Goal: Information Seeking & Learning: Learn about a topic

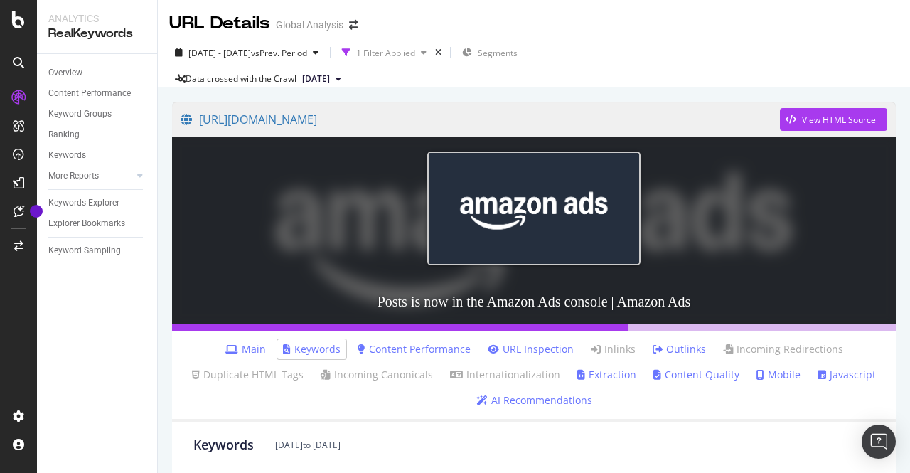
click at [252, 348] on link "Main" at bounding box center [245, 349] width 41 height 14
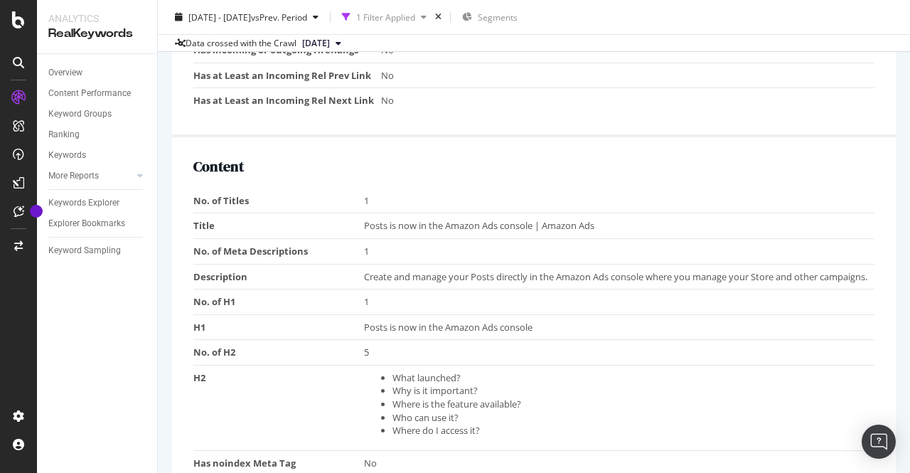
scroll to position [815, 0]
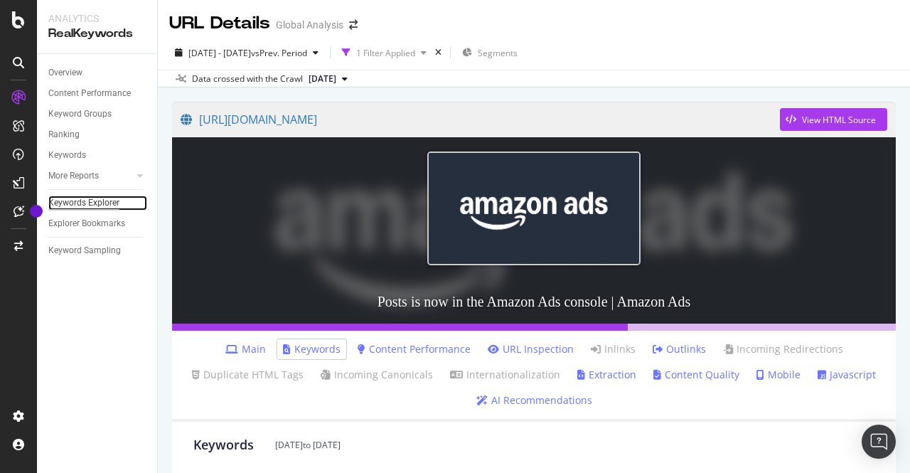
click at [88, 205] on div "Keywords Explorer" at bounding box center [83, 203] width 71 height 15
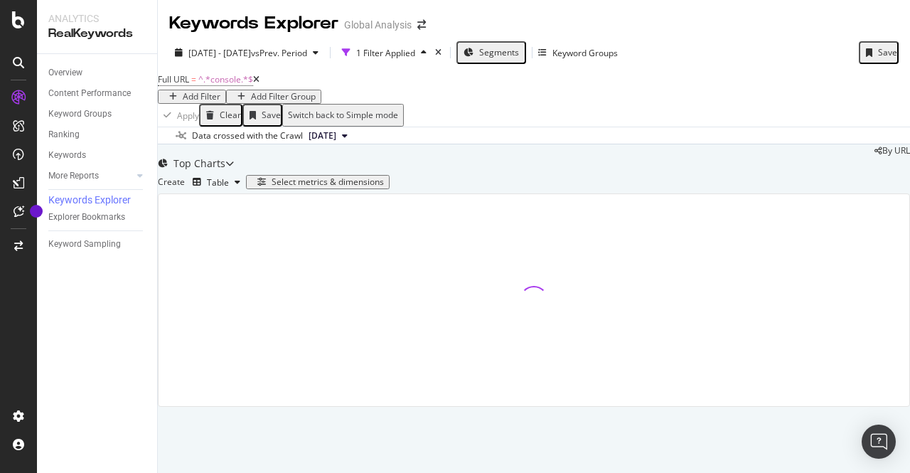
click at [260, 84] on icon at bounding box center [256, 79] width 6 height 9
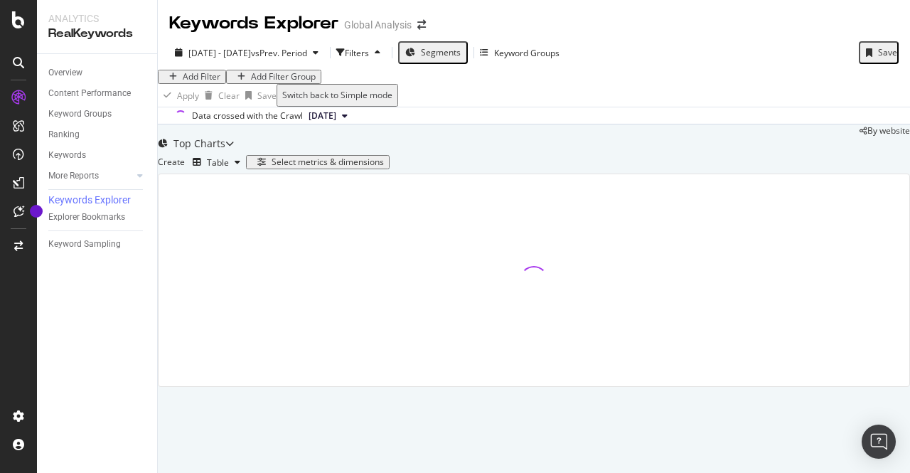
click at [219, 82] on div "Add Filter" at bounding box center [202, 77] width 38 height 10
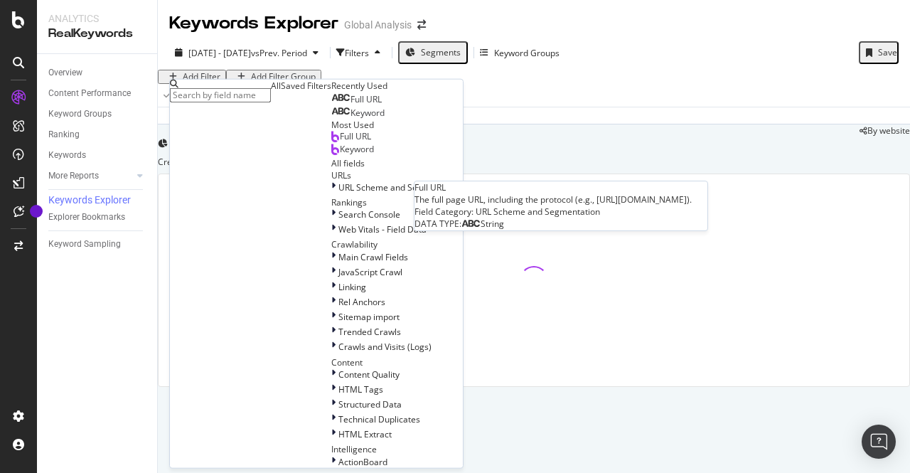
click at [351, 105] on span "Full URL" at bounding box center [366, 99] width 31 height 12
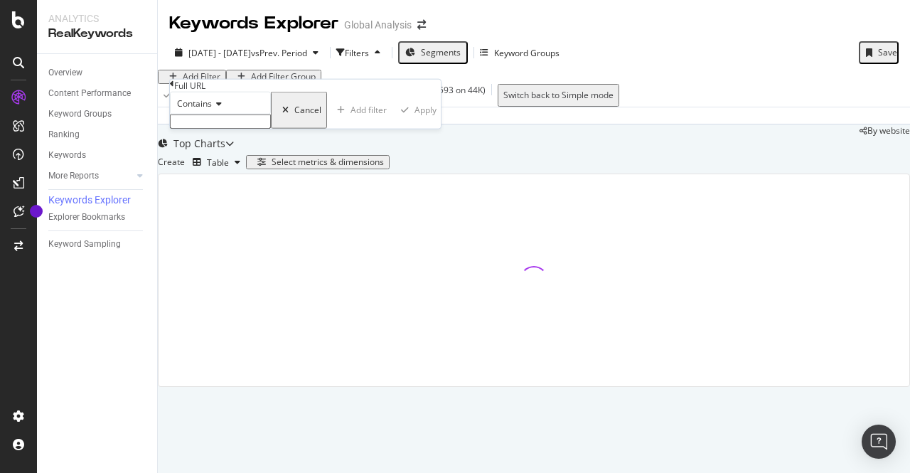
click at [222, 129] on input "text" at bounding box center [220, 122] width 101 height 14
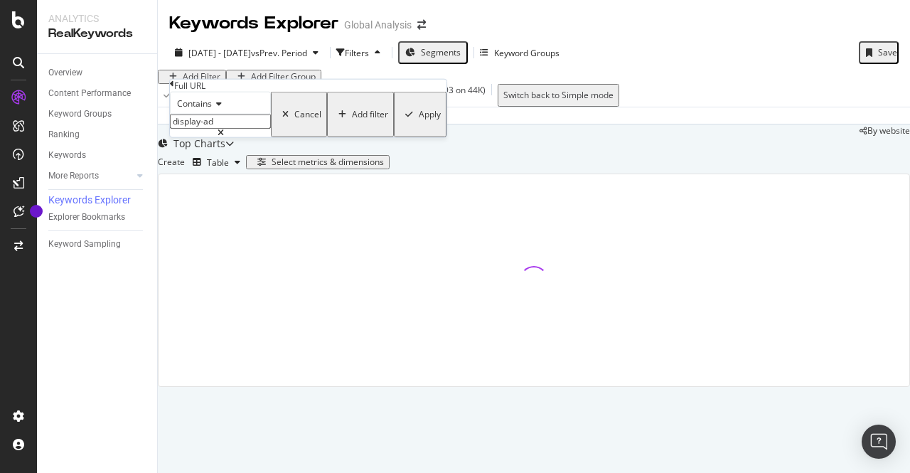
type input "display-ad"
click at [419, 119] on div "Apply" at bounding box center [430, 115] width 22 height 10
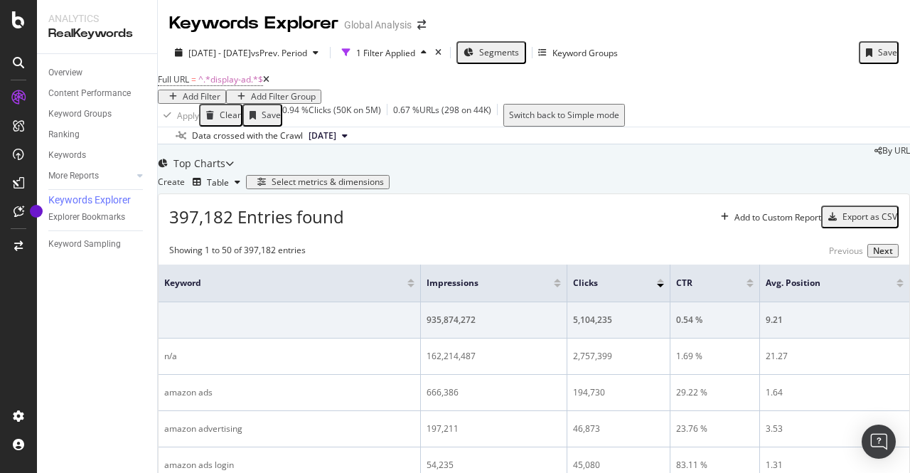
click at [390, 189] on button "Select metrics & dimensions" at bounding box center [318, 182] width 144 height 14
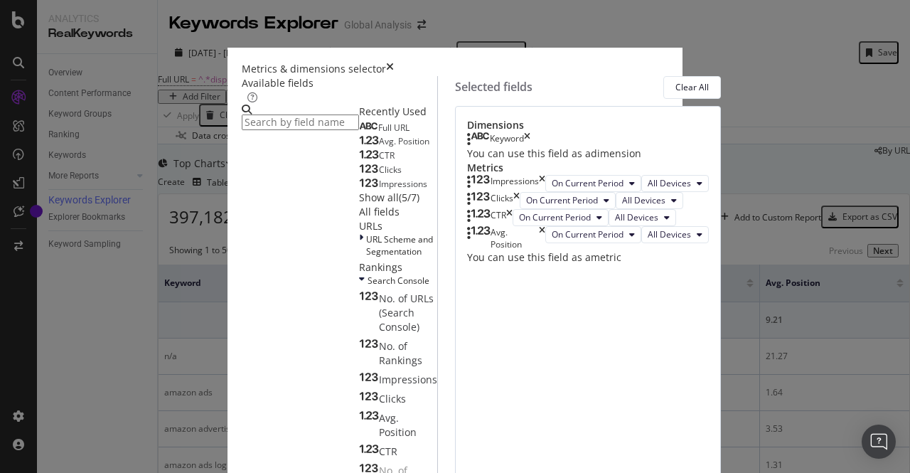
click at [531, 147] on div "Keyword" at bounding box center [498, 139] width 63 height 14
click at [359, 134] on div "Full URL" at bounding box center [384, 127] width 50 height 11
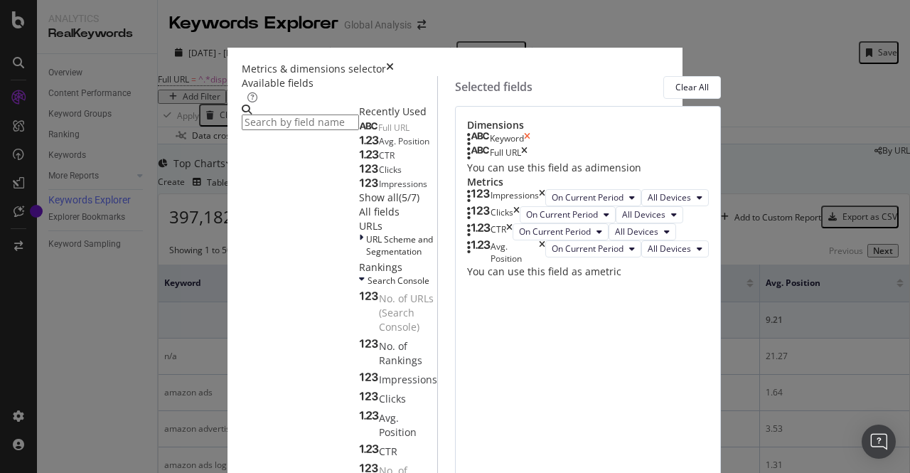
click at [531, 147] on icon "times" at bounding box center [527, 139] width 6 height 14
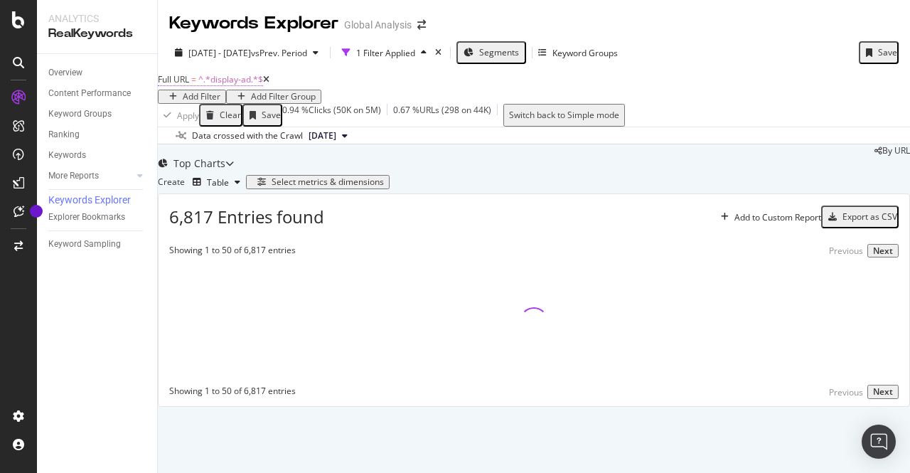
click at [241, 85] on span "^.*display-ad.*$" at bounding box center [230, 79] width 65 height 12
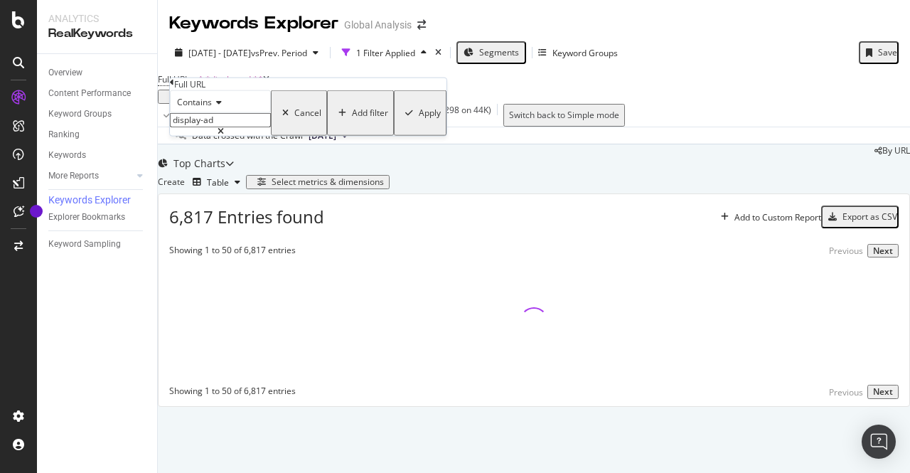
click at [228, 127] on input "display-ad" at bounding box center [220, 120] width 101 height 14
type input "display-advertising"
click at [419, 118] on div "Apply" at bounding box center [430, 113] width 22 height 10
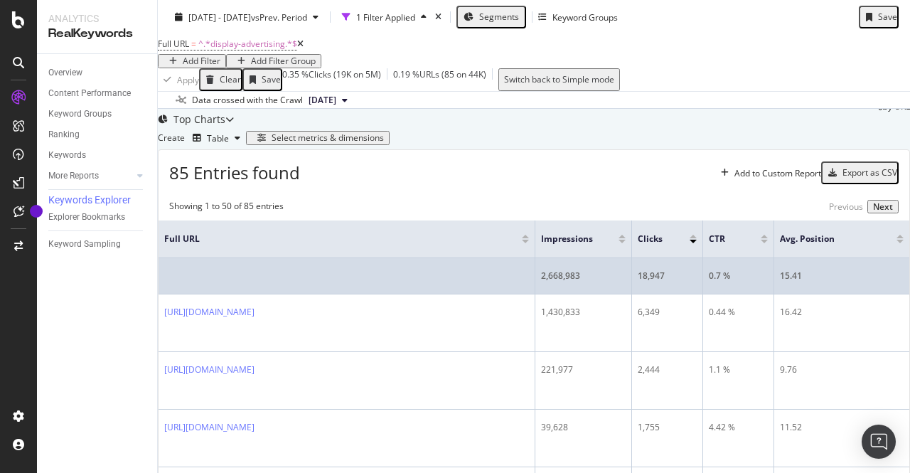
scroll to position [139, 0]
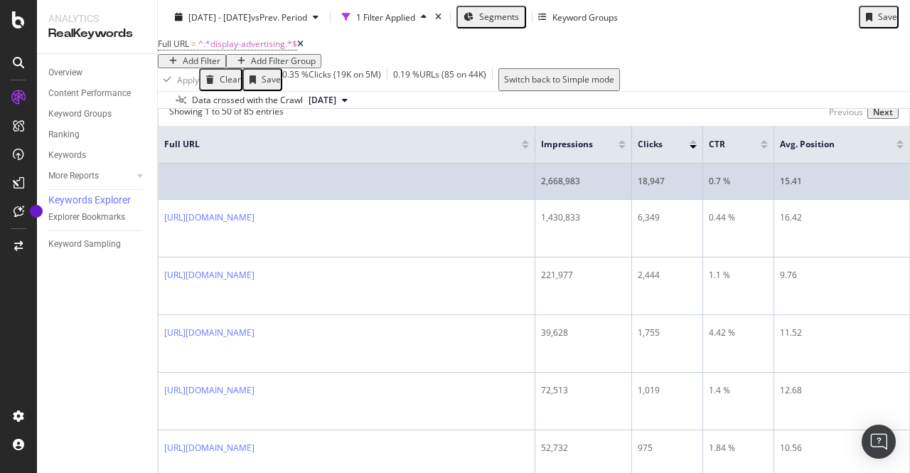
click at [587, 188] on div "2,668,983" at bounding box center [583, 181] width 85 height 13
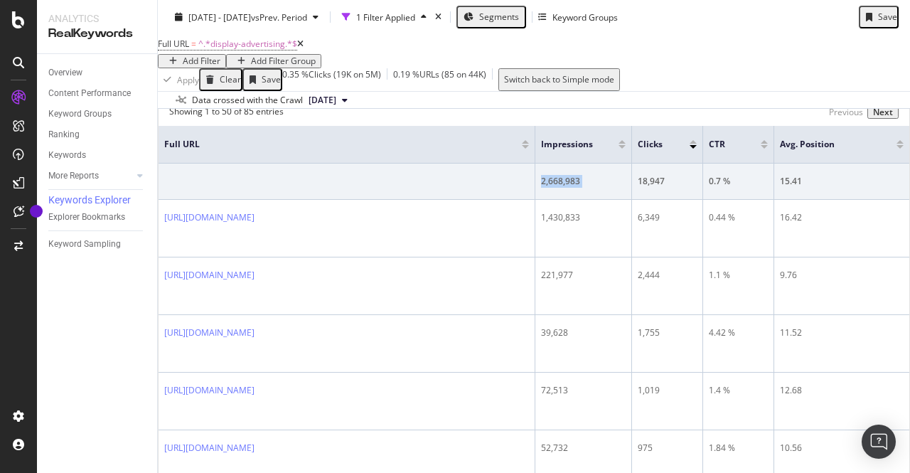
copy div "2,668,983"
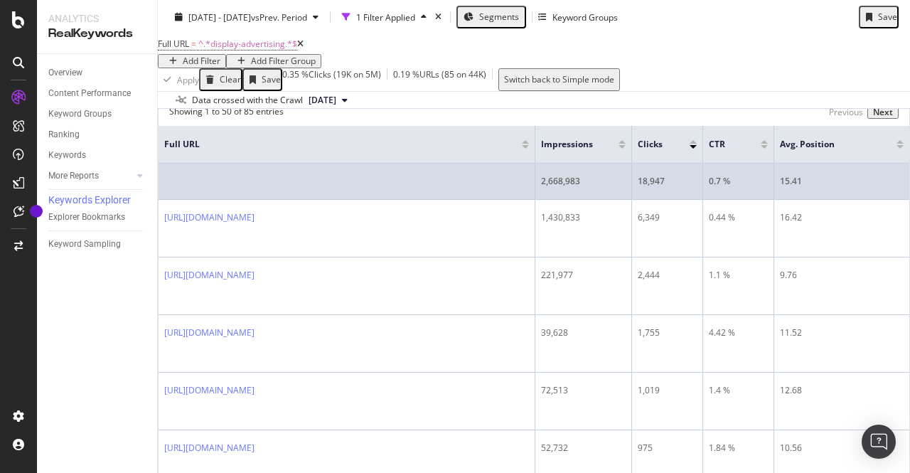
click at [663, 188] on div "18,947" at bounding box center [667, 181] width 59 height 13
copy div "18,947"
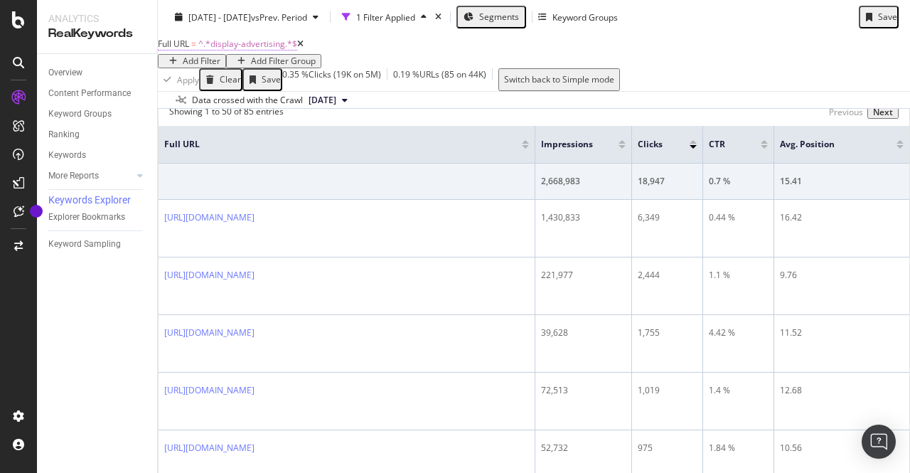
click at [255, 50] on span "^.*display-advertising.*$" at bounding box center [247, 44] width 99 height 12
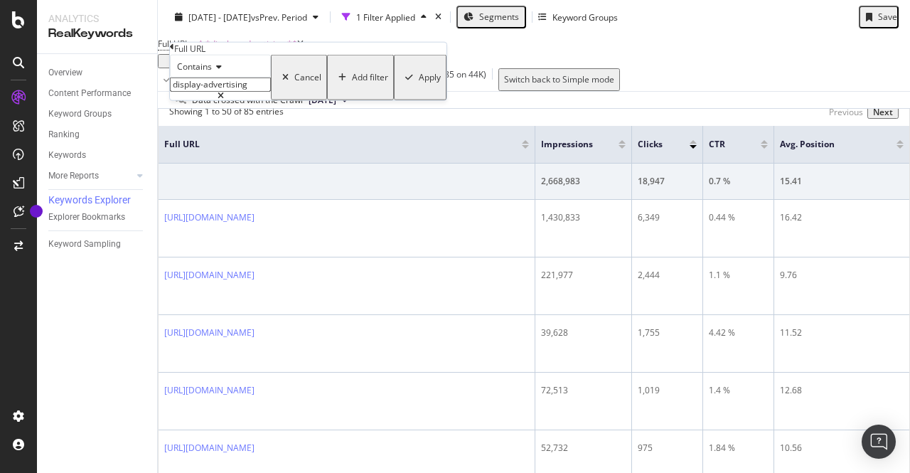
click at [225, 92] on input "display-advertising" at bounding box center [220, 85] width 101 height 14
type input "demand-side-platform"
click at [419, 83] on div "Apply" at bounding box center [430, 78] width 22 height 10
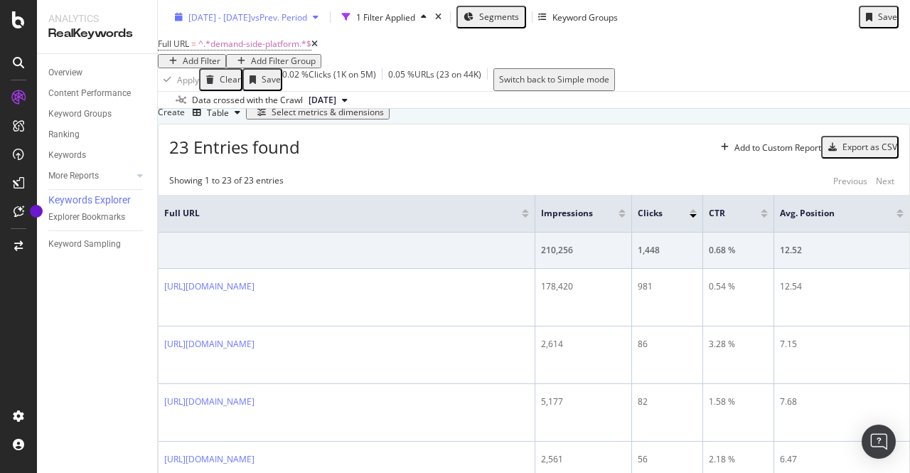
scroll to position [139, 0]
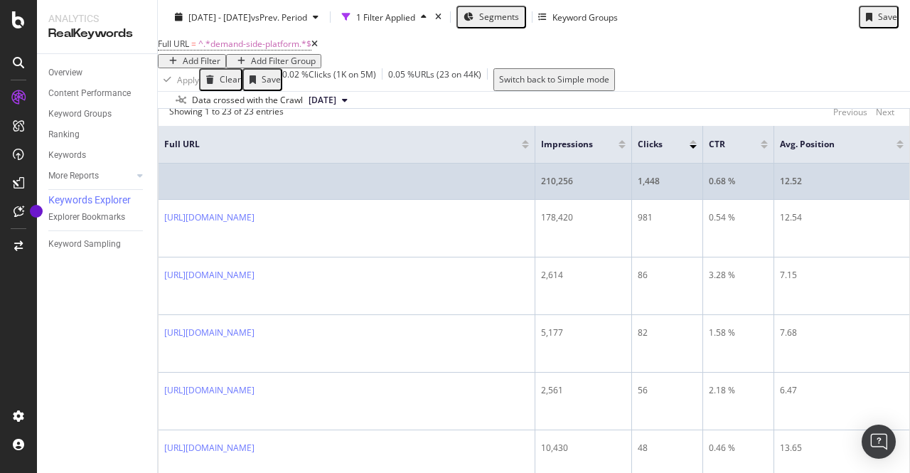
click at [574, 188] on div "210,256" at bounding box center [583, 181] width 85 height 13
click at [567, 188] on div "210,256" at bounding box center [583, 181] width 85 height 13
copy div "210,256"
click at [677, 188] on div "1,448" at bounding box center [667, 181] width 59 height 13
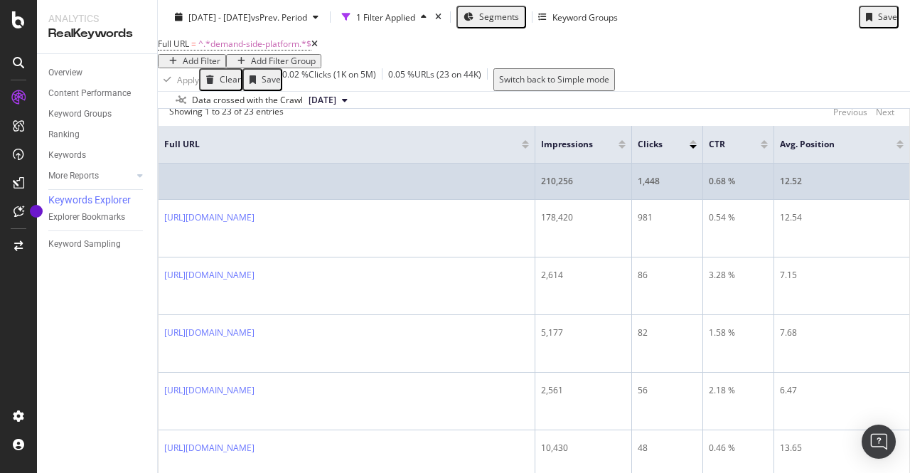
click at [677, 188] on div "1,448" at bounding box center [667, 181] width 59 height 13
copy div "1,448"
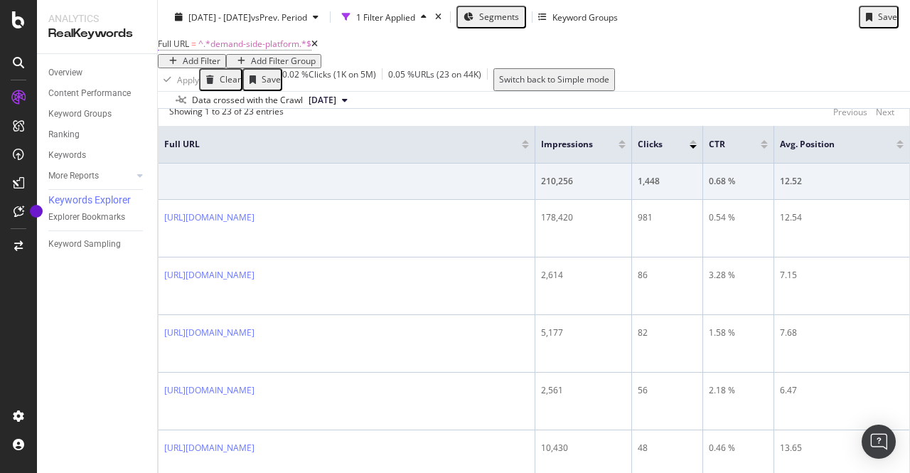
click at [270, 50] on span "^.*demand-side-platform.*$" at bounding box center [254, 44] width 113 height 12
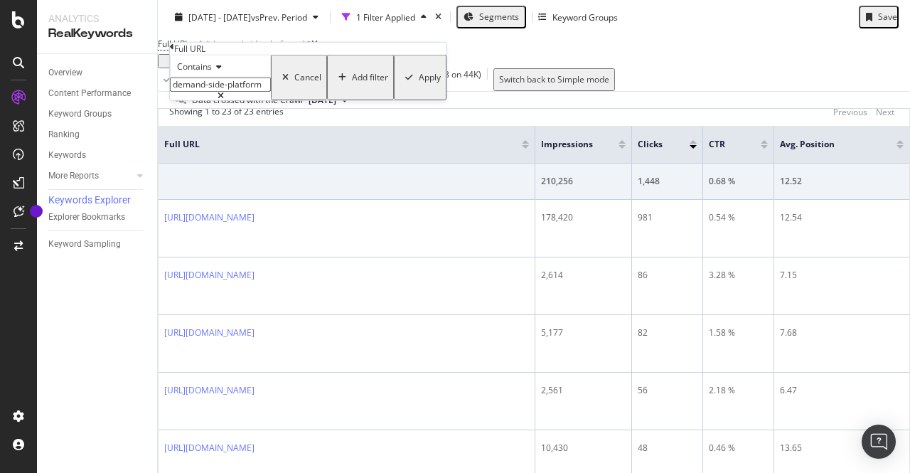
click at [244, 92] on input "demand-side-platform" at bounding box center [220, 85] width 101 height 14
type input "what-is-adtech"
click at [419, 83] on div "Apply" at bounding box center [430, 78] width 22 height 10
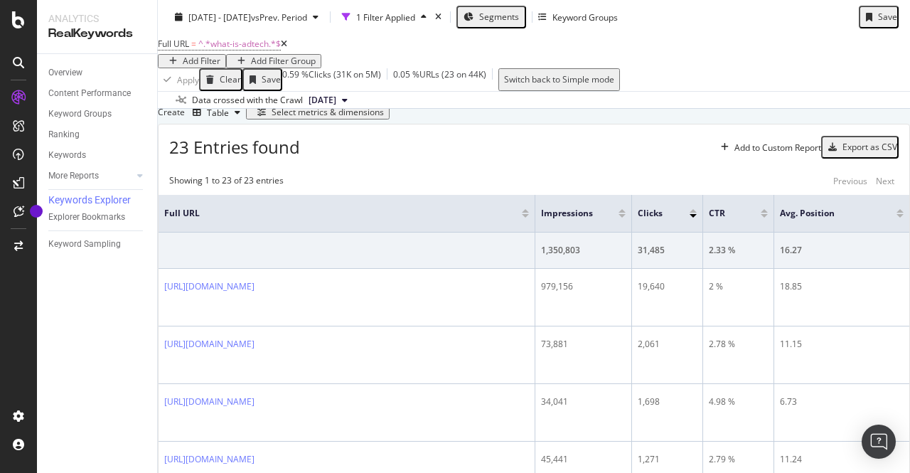
scroll to position [139, 0]
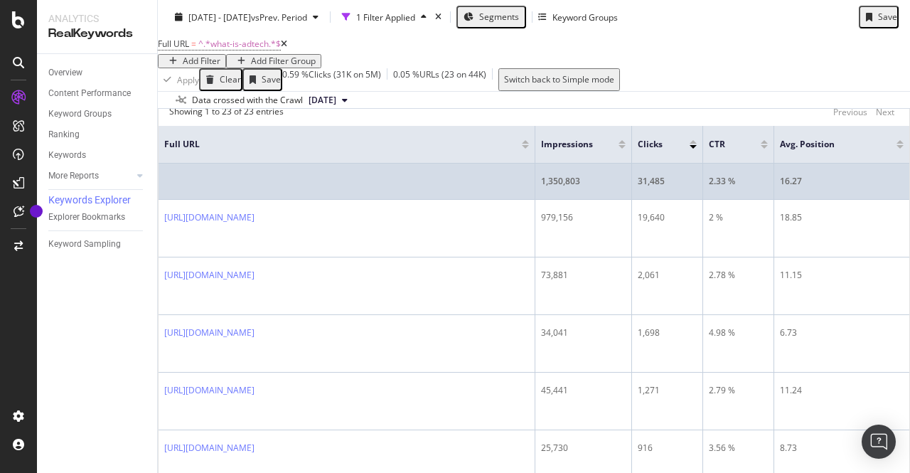
click at [583, 188] on div "1,350,803" at bounding box center [583, 181] width 85 height 13
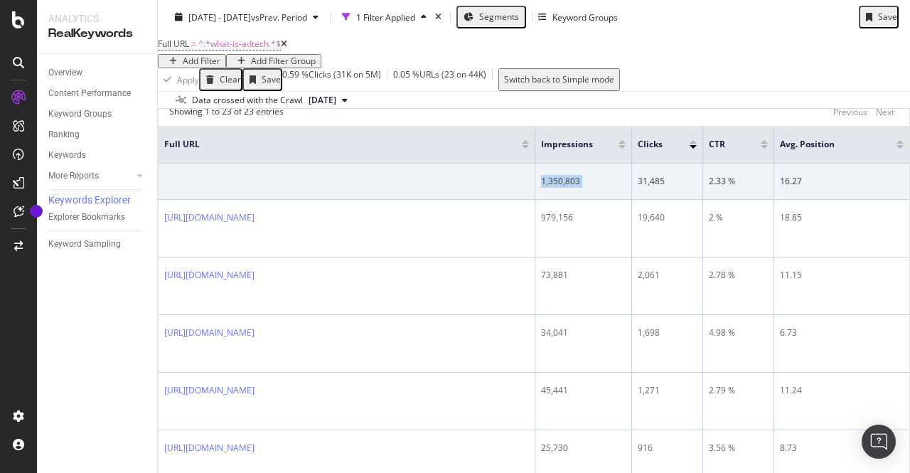
copy div "1,350,803"
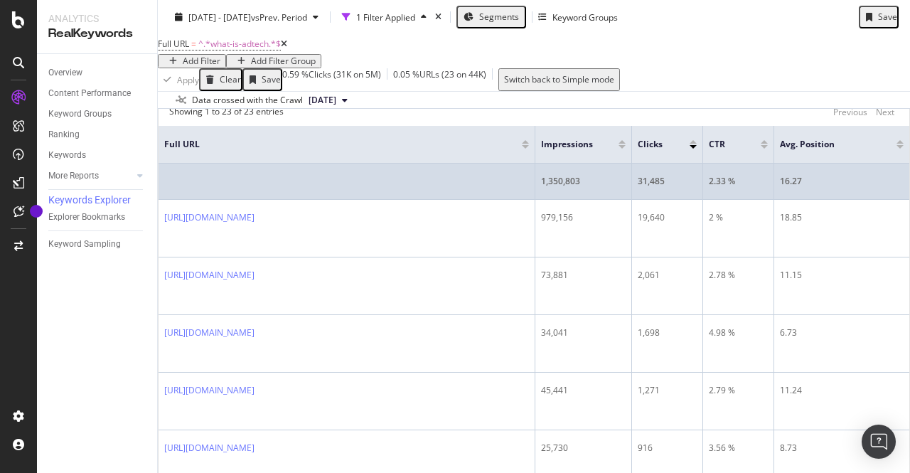
click at [665, 200] on td "31,485" at bounding box center [667, 182] width 71 height 36
click at [666, 188] on div "31,485" at bounding box center [667, 181] width 59 height 13
copy div "31,485"
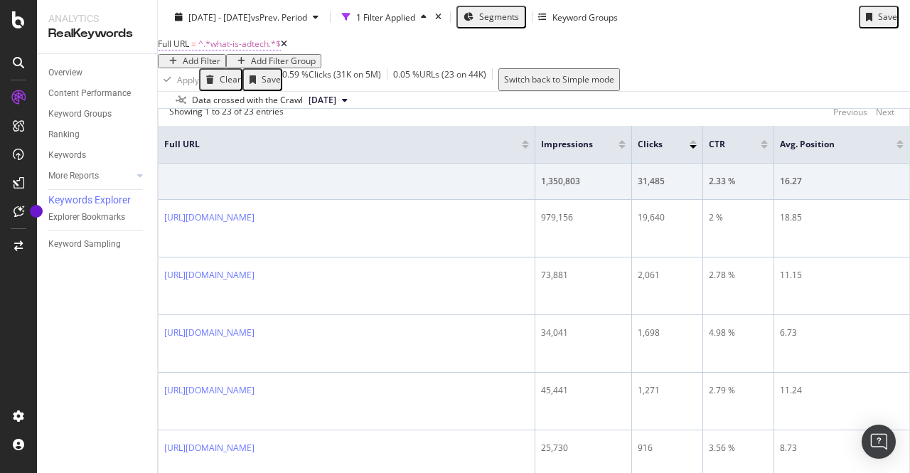
click at [245, 50] on span "^.*what-is-adtech.*$" at bounding box center [239, 44] width 83 height 12
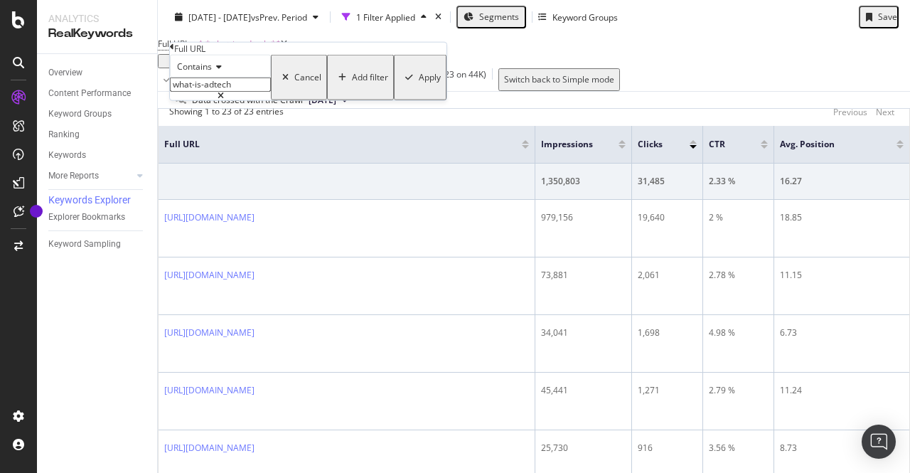
click at [225, 92] on input "what-is-adtech" at bounding box center [220, 85] width 101 height 14
type input "what-is-martech"
click at [419, 83] on div "Apply" at bounding box center [430, 78] width 22 height 10
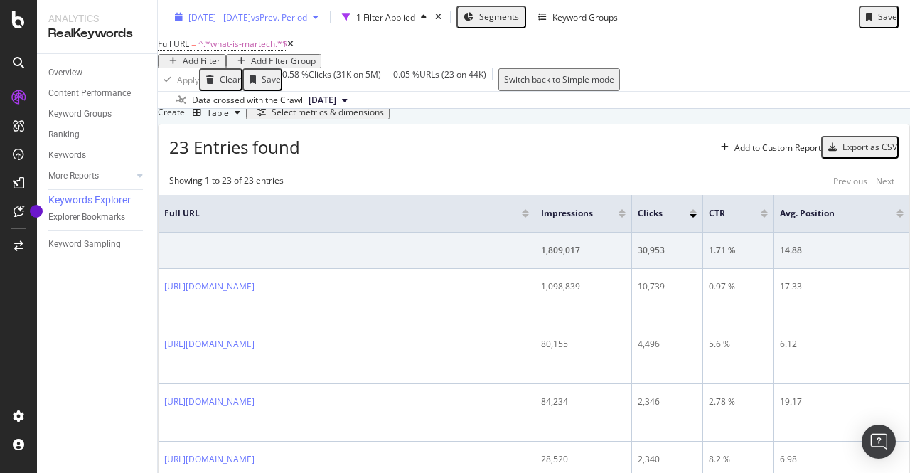
scroll to position [139, 0]
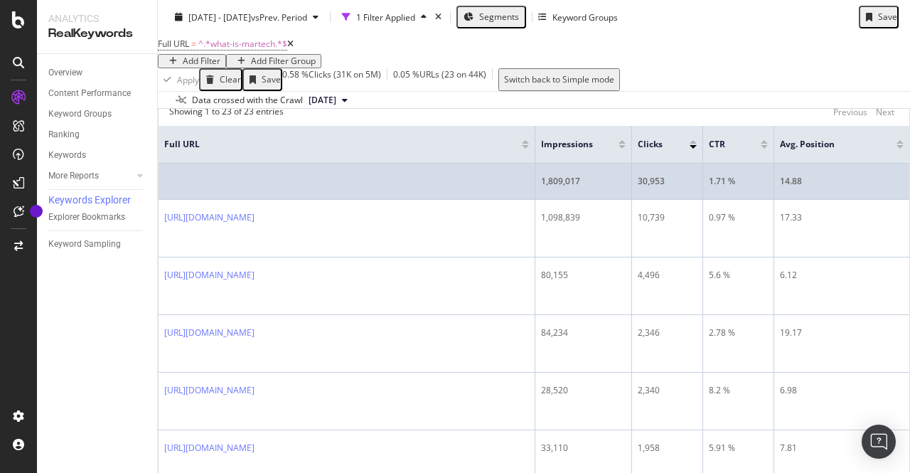
click at [585, 188] on div "1,809,017" at bounding box center [583, 181] width 85 height 13
click at [670, 188] on div "30,953" at bounding box center [667, 181] width 59 height 13
copy div "30,953"
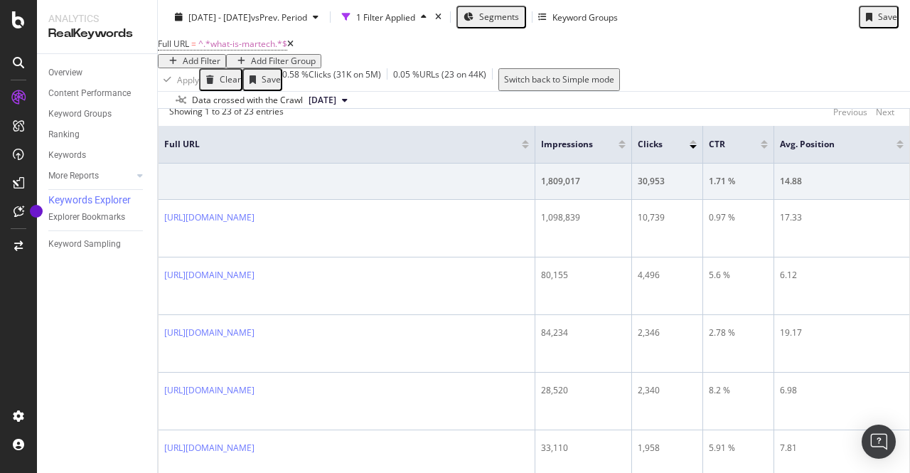
click at [405, 119] on div "Showing 1 to 23 of 23 entries Previous Next" at bounding box center [534, 112] width 751 height 14
click at [249, 50] on span "^.*what-is-martech.*$" at bounding box center [242, 44] width 89 height 12
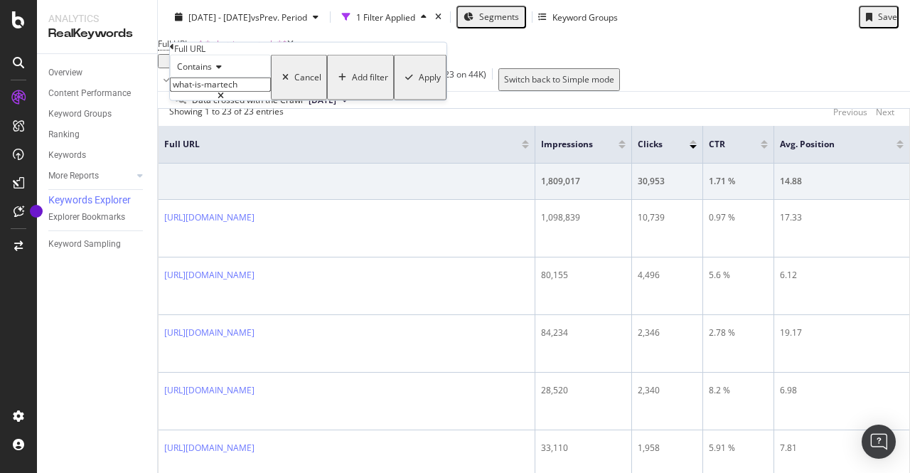
click at [239, 92] on input "what-is-martech" at bounding box center [220, 85] width 101 height 14
type input "banner-ad"
click at [331, 100] on div "Contains banner-ad Cancel Add filter Apply" at bounding box center [308, 78] width 277 height 46
click at [419, 83] on div "Apply" at bounding box center [430, 78] width 22 height 10
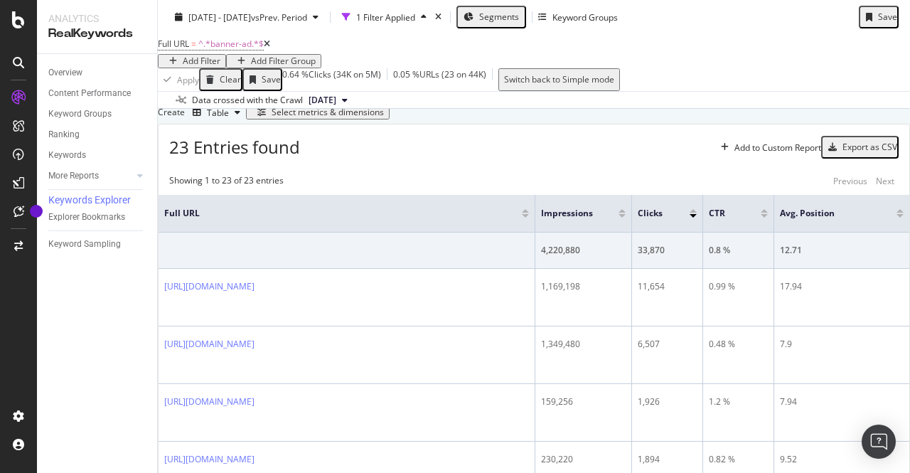
scroll to position [139, 0]
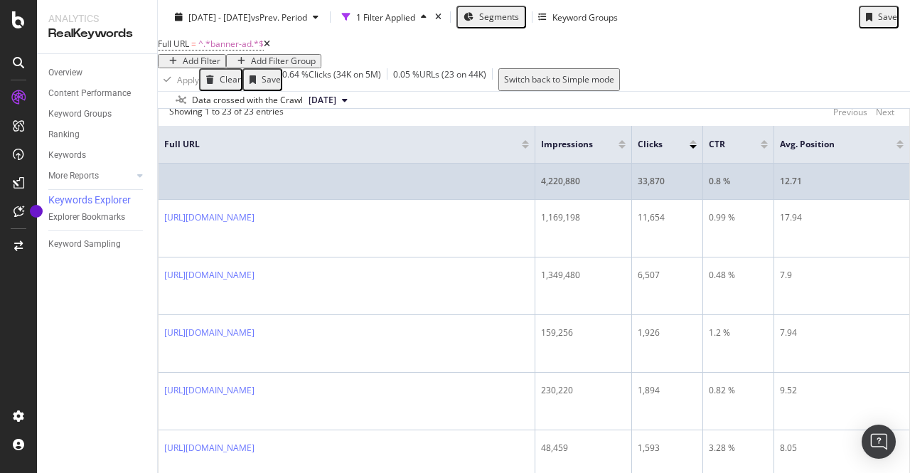
click at [580, 188] on div "4,220,880" at bounding box center [583, 181] width 85 height 13
copy div "4,220,880"
click at [666, 188] on div "33,870" at bounding box center [667, 181] width 59 height 13
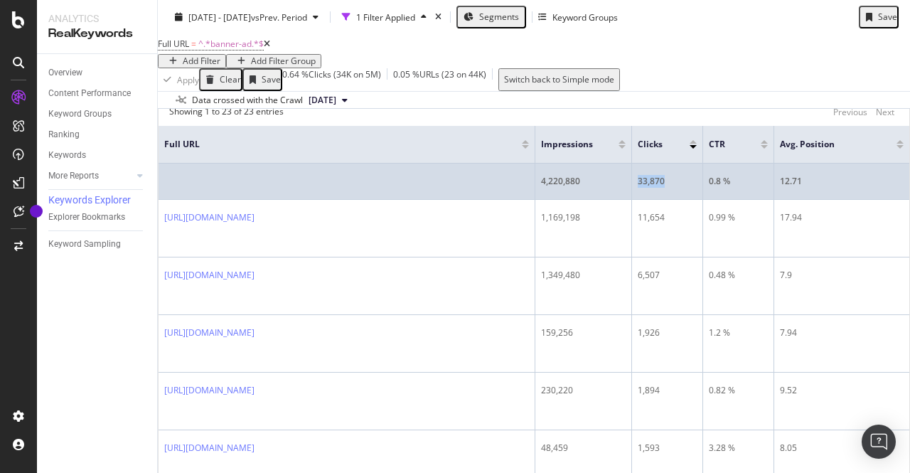
click at [666, 188] on div "33,870" at bounding box center [667, 181] width 59 height 13
copy div "33,870"
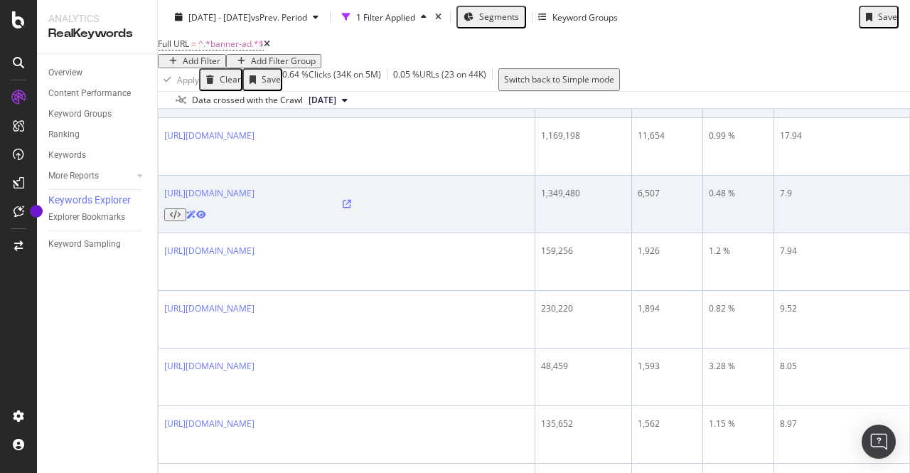
scroll to position [0, 0]
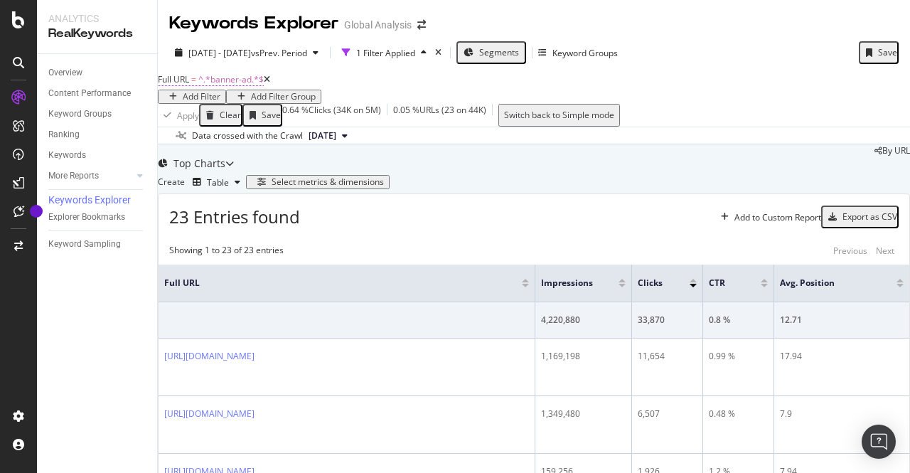
click at [247, 85] on span "^.*banner-ad.*$" at bounding box center [230, 79] width 65 height 12
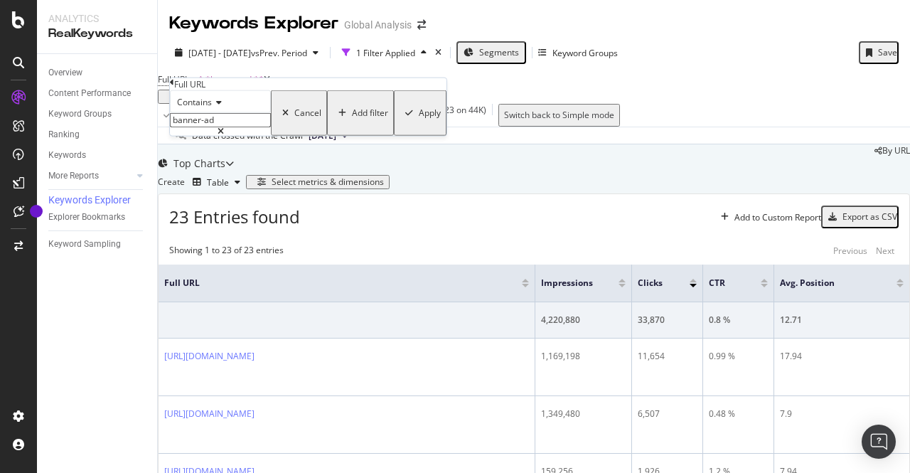
click at [245, 127] on input "banner-ad" at bounding box center [220, 120] width 101 height 14
type input "sponsored-tv-promo"
click at [419, 118] on div "Apply" at bounding box center [430, 113] width 22 height 10
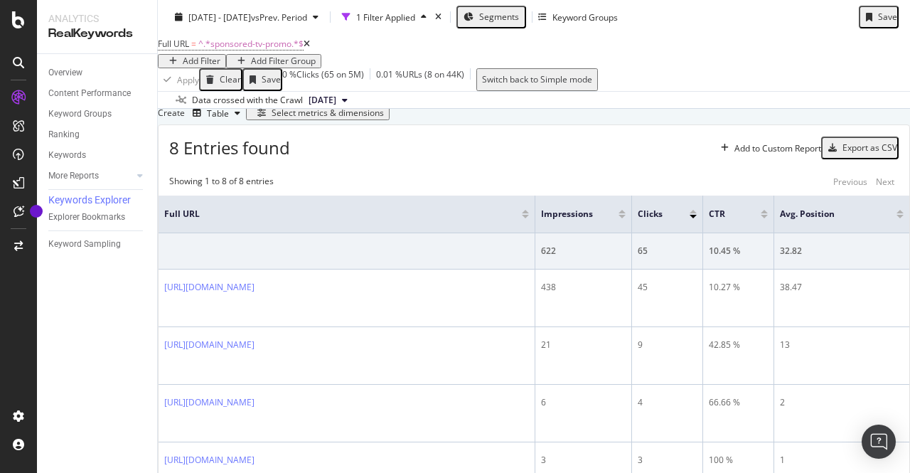
scroll to position [70, 0]
click at [310, 48] on icon at bounding box center [307, 44] width 6 height 9
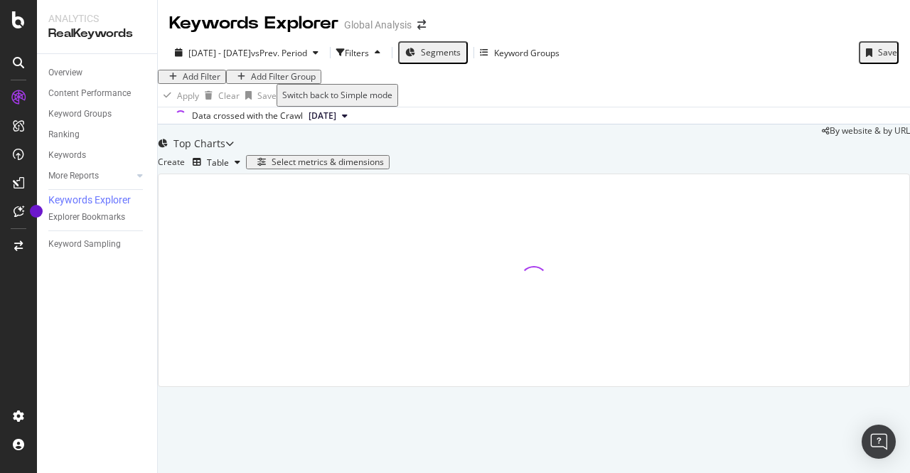
click at [461, 48] on div "Segments" at bounding box center [441, 53] width 40 height 10
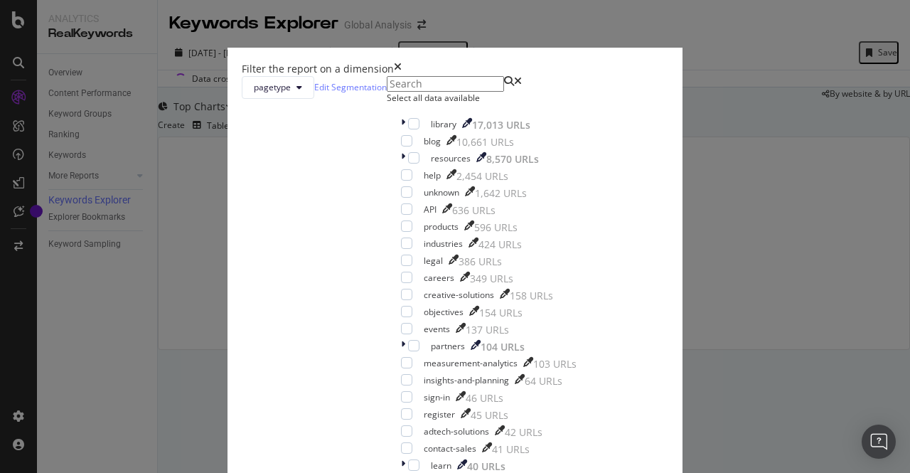
scroll to position [3, 0]
click at [291, 93] on span "pagetype" at bounding box center [272, 87] width 37 height 12
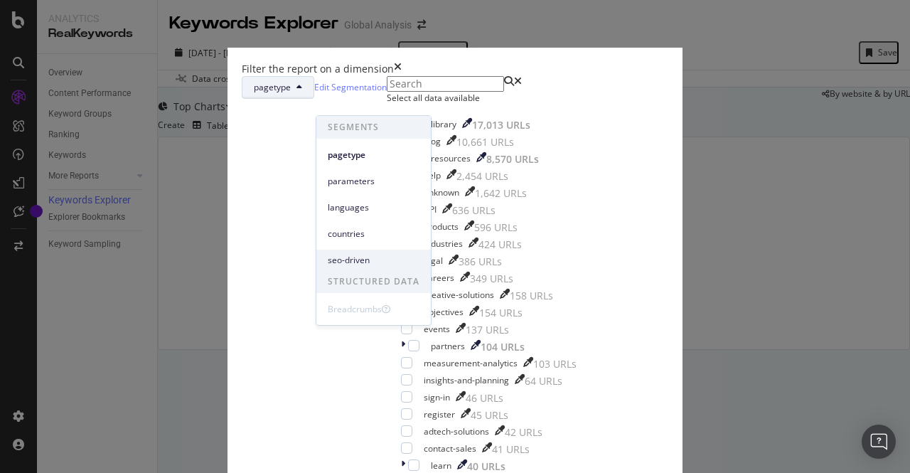
click at [366, 257] on span "seo-driven" at bounding box center [374, 260] width 92 height 13
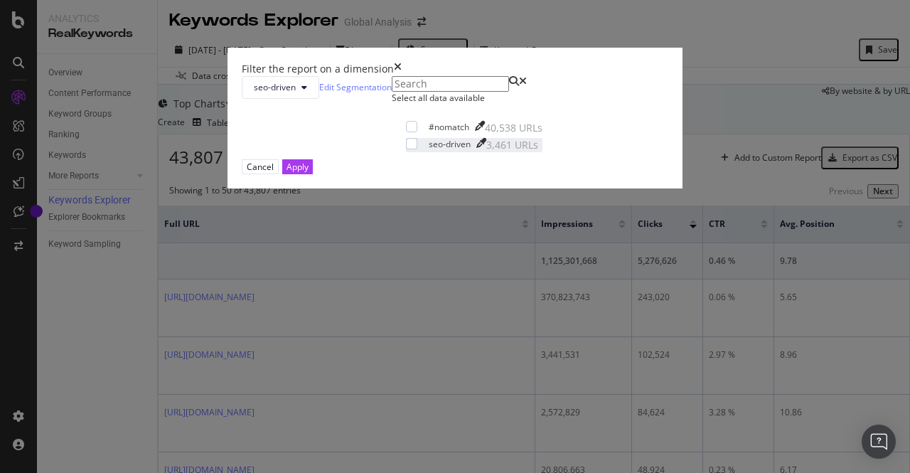
click at [429, 150] on div "seo-driven" at bounding box center [450, 144] width 42 height 12
click at [313, 174] on button "Apply" at bounding box center [297, 166] width 31 height 15
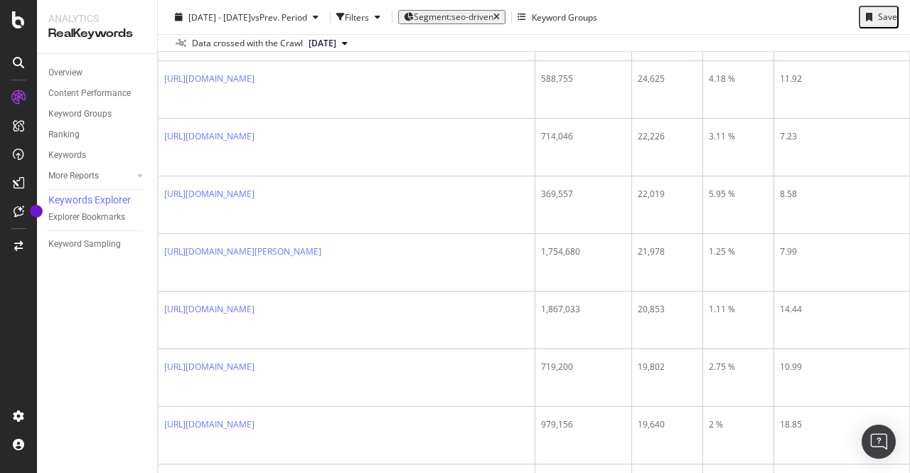
scroll to position [871, 0]
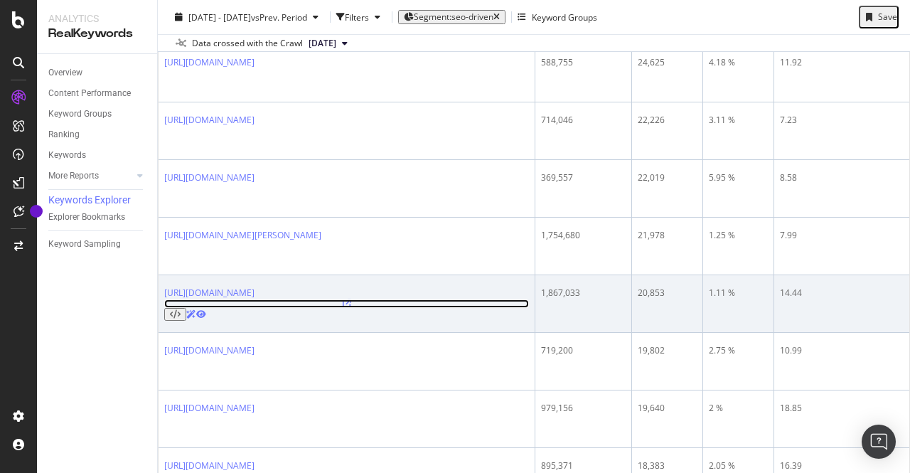
click at [351, 299] on icon at bounding box center [347, 303] width 9 height 9
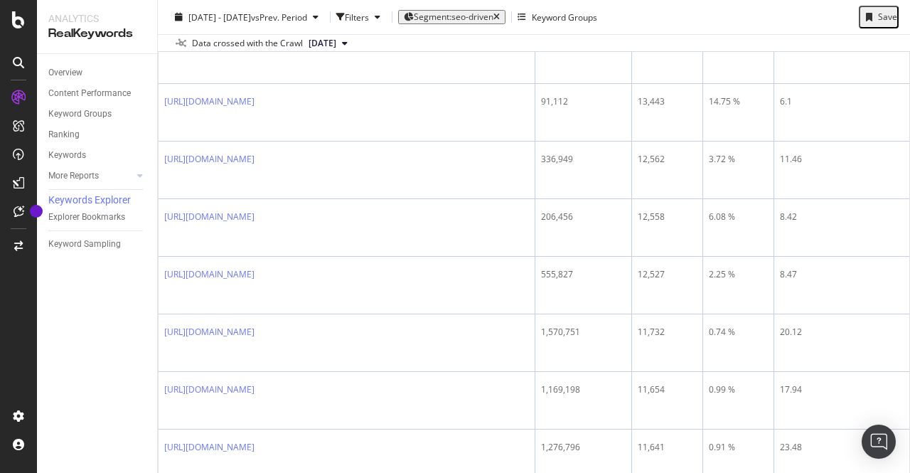
scroll to position [1927, 0]
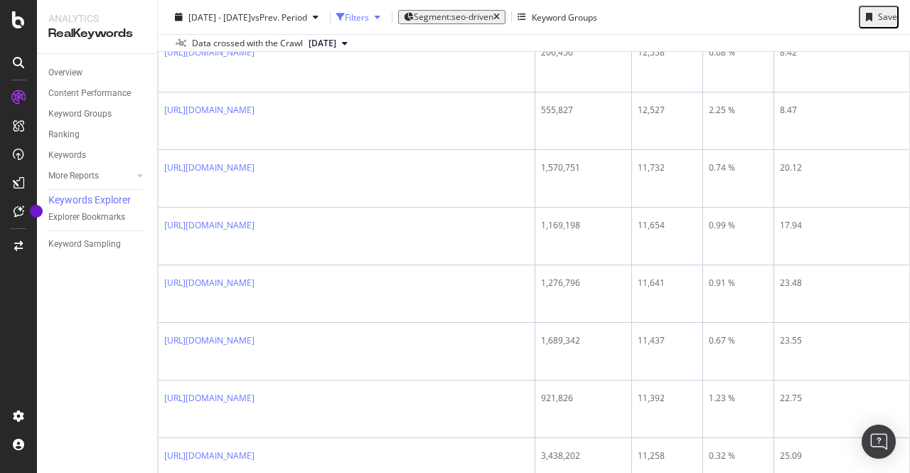
click at [369, 20] on div "Filters" at bounding box center [357, 17] width 24 height 12
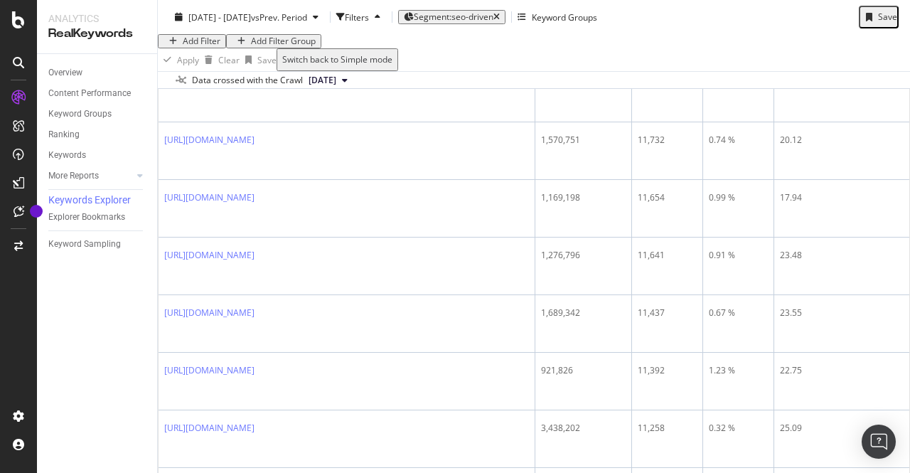
click at [209, 46] on div "Add Filter" at bounding box center [202, 41] width 38 height 10
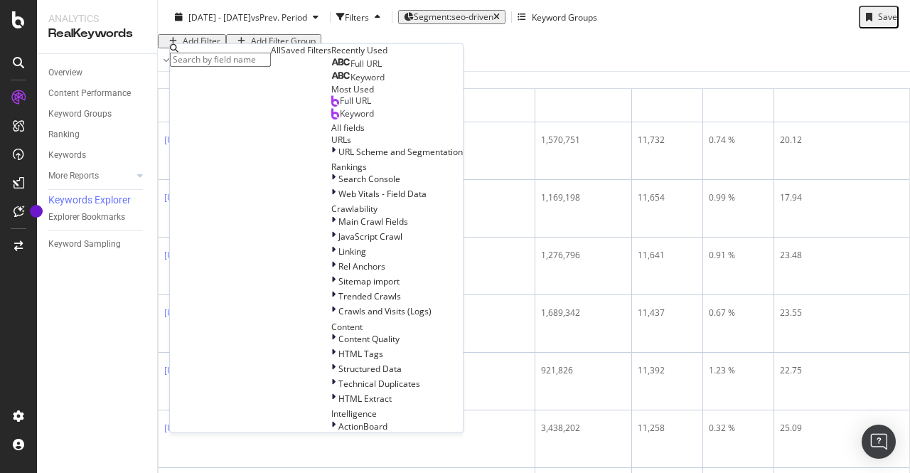
click at [351, 70] on span "Full URL" at bounding box center [366, 64] width 31 height 12
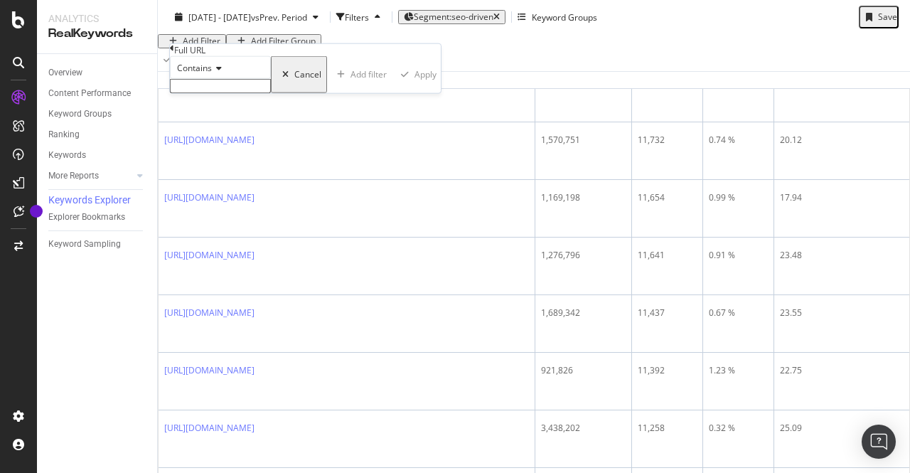
click at [229, 93] on input "text" at bounding box center [220, 86] width 101 height 14
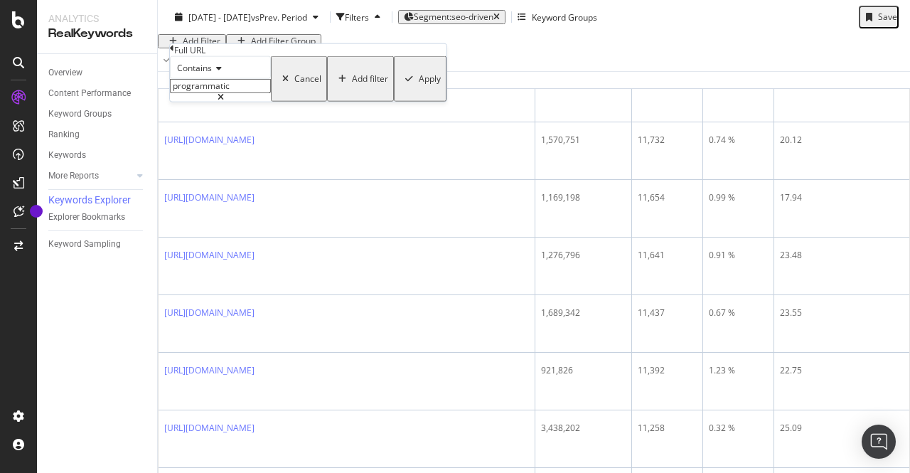
type input "programmatic"
click at [419, 84] on div "Apply" at bounding box center [430, 79] width 22 height 10
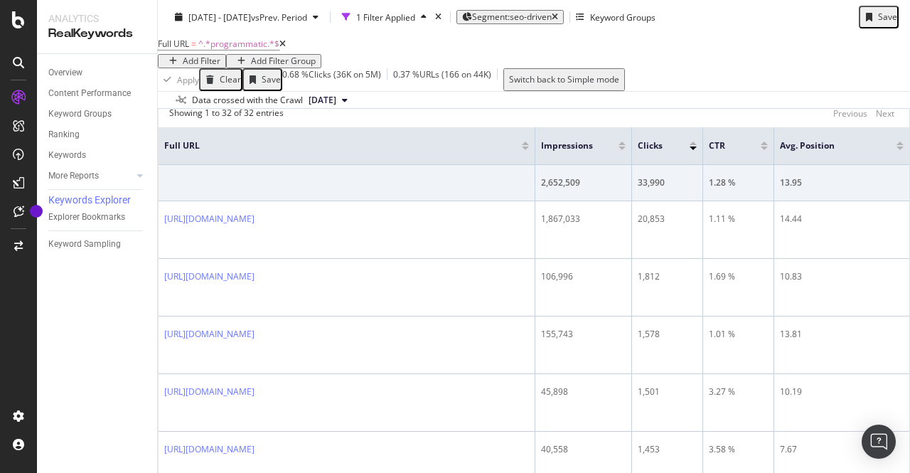
scroll to position [138, 0]
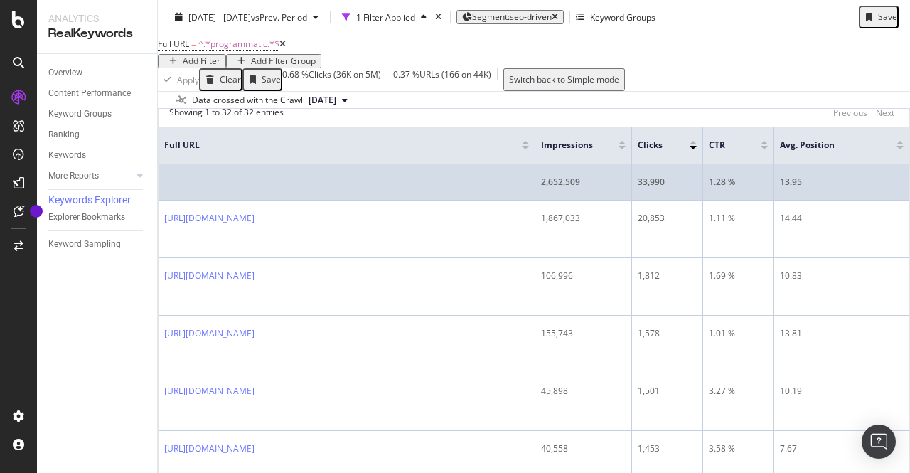
click at [580, 188] on div "2,652,509" at bounding box center [583, 182] width 85 height 13
copy div "2,652,509"
click at [673, 188] on div "33,990" at bounding box center [667, 182] width 59 height 13
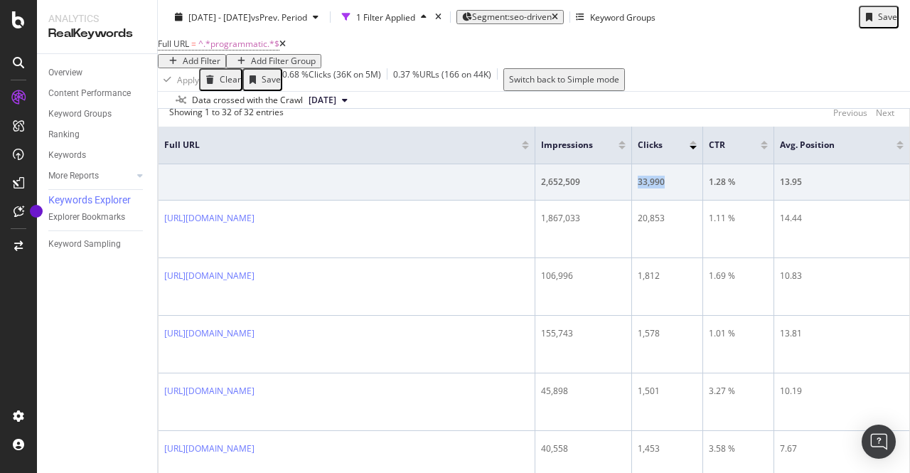
click at [286, 48] on icon at bounding box center [283, 44] width 6 height 9
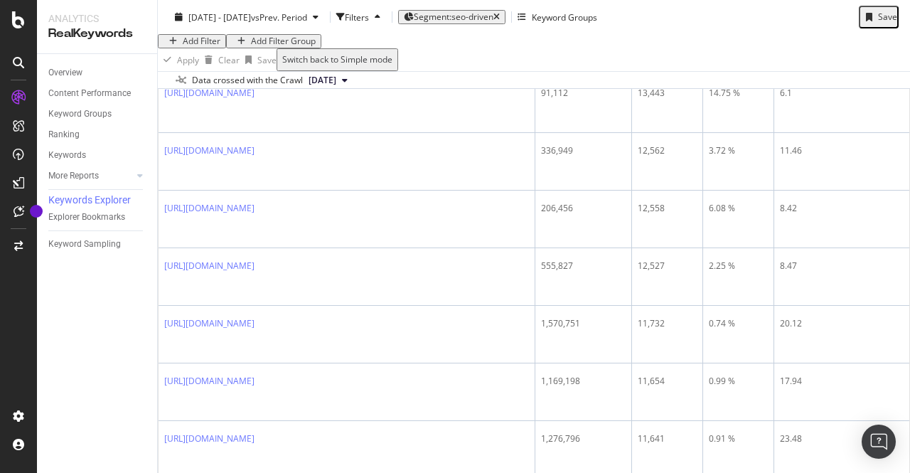
scroll to position [2155, 0]
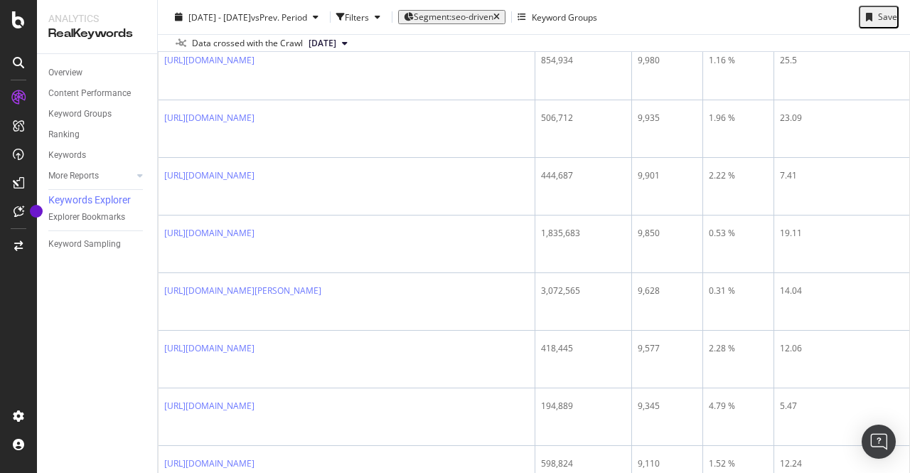
scroll to position [215, 0]
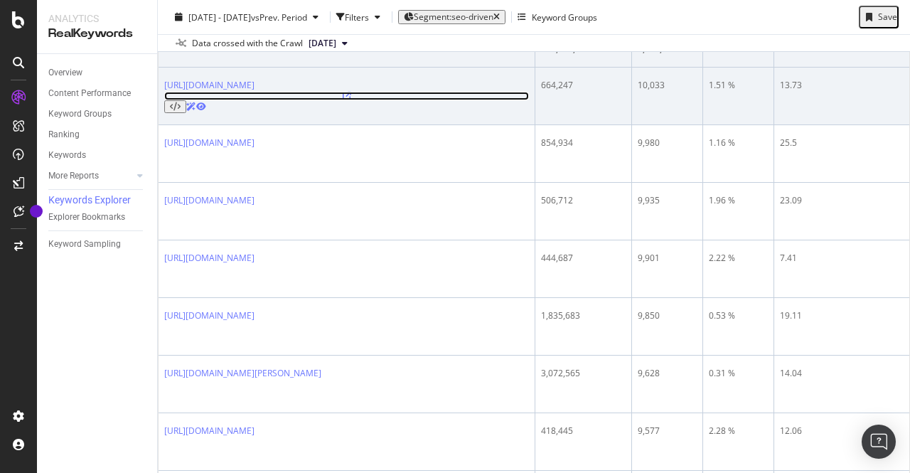
click at [351, 100] on icon at bounding box center [347, 96] width 9 height 9
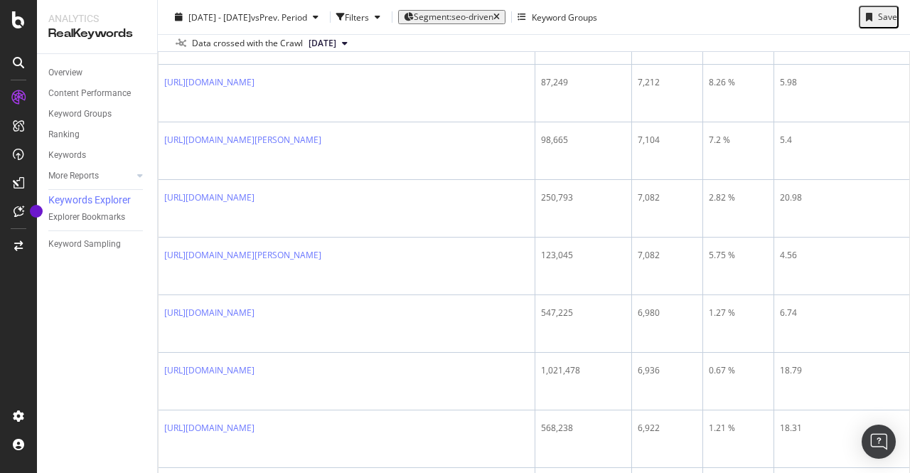
scroll to position [2010, 0]
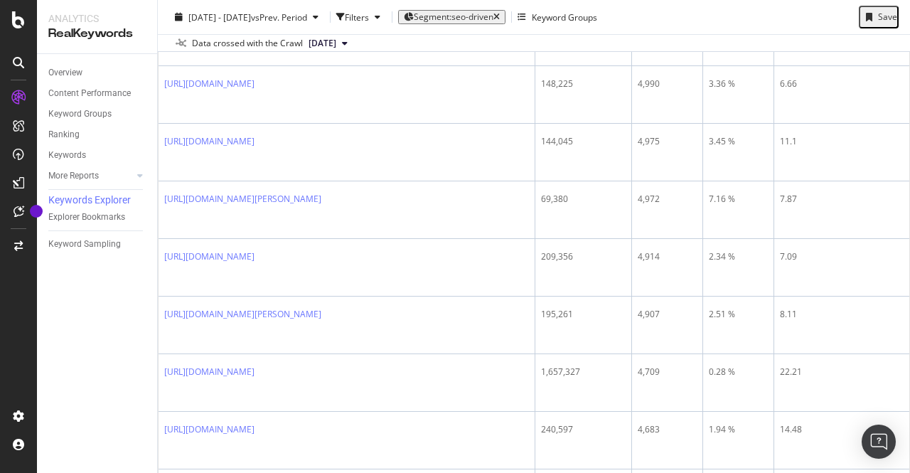
scroll to position [680, 0]
